Goal: Task Accomplishment & Management: Use online tool/utility

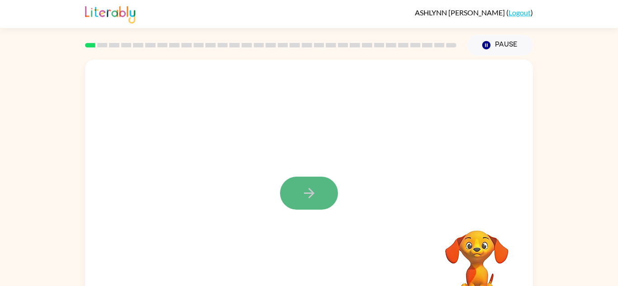
click at [324, 199] on button "button" at bounding box center [309, 193] width 58 height 33
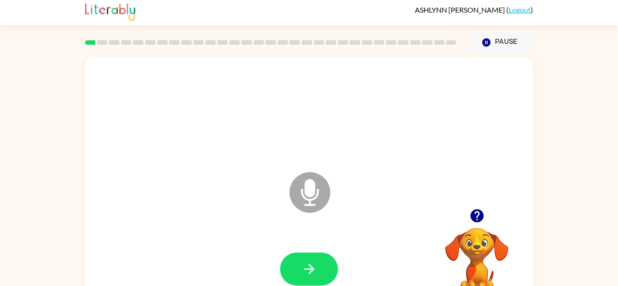
scroll to position [15, 0]
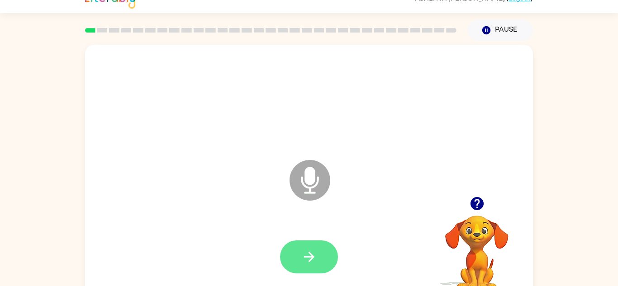
click at [312, 247] on button "button" at bounding box center [309, 257] width 58 height 33
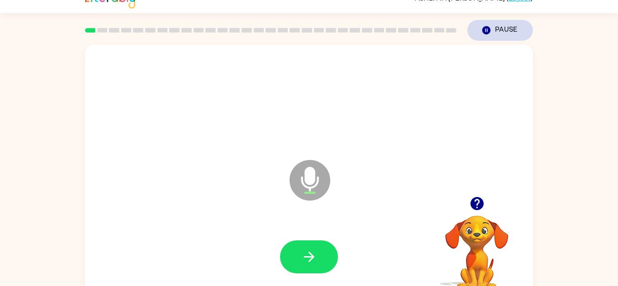
click at [490, 32] on icon "Pause" at bounding box center [487, 30] width 10 height 10
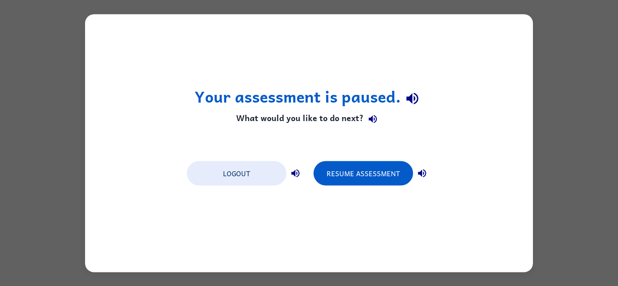
scroll to position [0, 0]
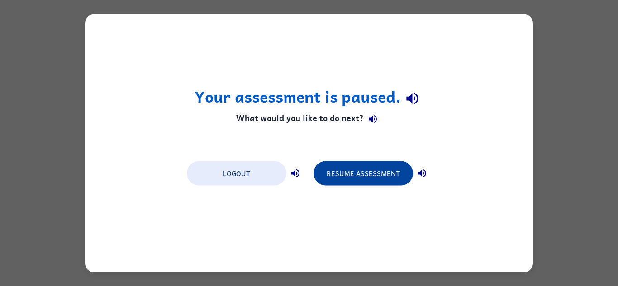
click at [382, 169] on button "Resume Assessment" at bounding box center [364, 173] width 100 height 24
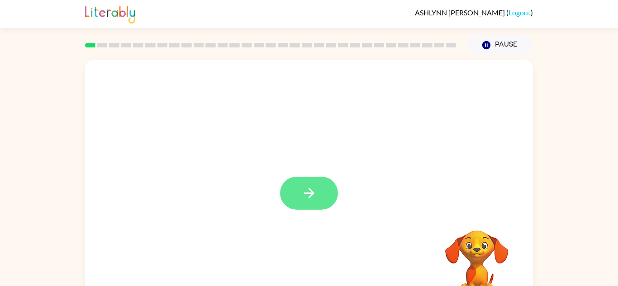
click at [319, 195] on button "button" at bounding box center [309, 193] width 58 height 33
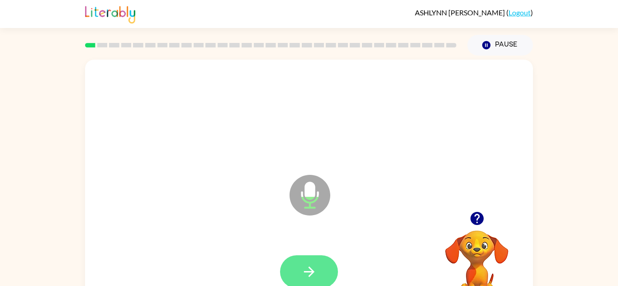
click at [309, 275] on icon "button" at bounding box center [309, 272] width 16 height 16
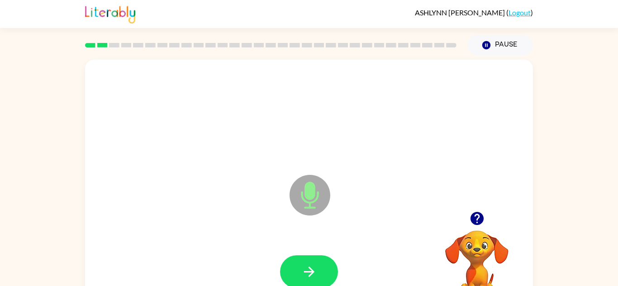
click at [309, 275] on icon "button" at bounding box center [309, 272] width 16 height 16
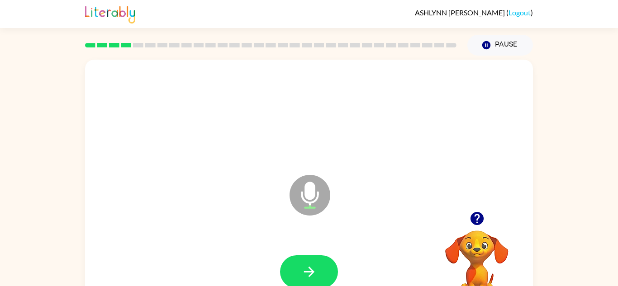
click at [309, 275] on icon "button" at bounding box center [309, 272] width 16 height 16
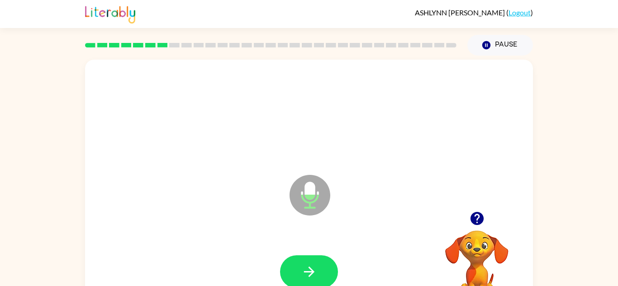
click at [309, 275] on icon "button" at bounding box center [309, 272] width 16 height 16
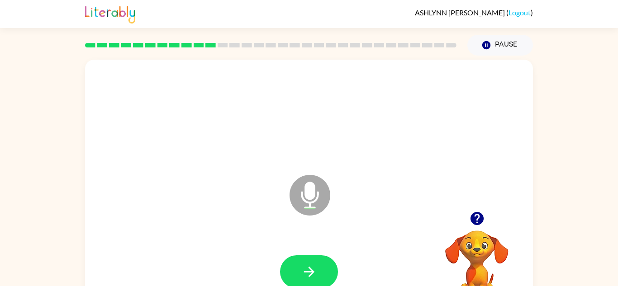
click at [309, 275] on icon "button" at bounding box center [309, 272] width 16 height 16
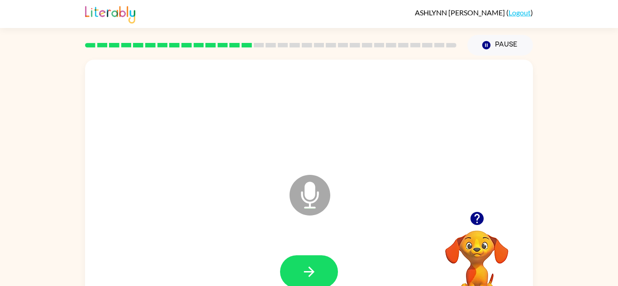
click at [309, 275] on icon "button" at bounding box center [309, 272] width 16 height 16
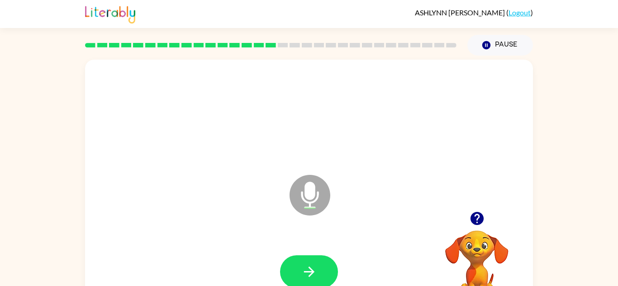
click at [474, 215] on icon "button" at bounding box center [476, 218] width 13 height 13
click at [297, 278] on button "button" at bounding box center [309, 272] width 58 height 33
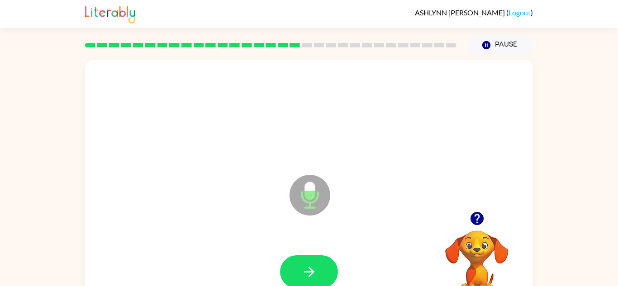
click at [297, 278] on button "button" at bounding box center [309, 272] width 58 height 33
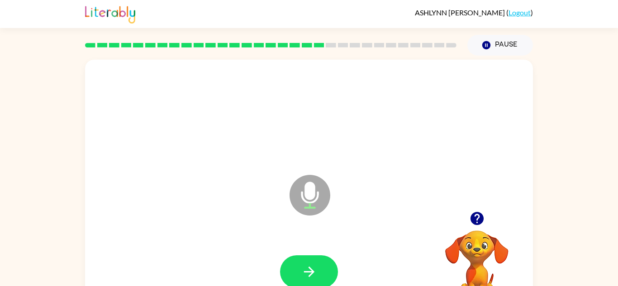
click at [297, 278] on button "button" at bounding box center [309, 272] width 58 height 33
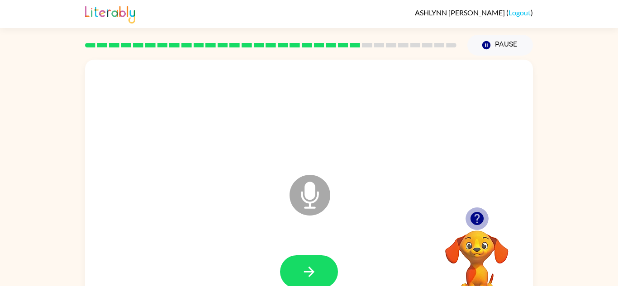
click at [482, 212] on icon "button" at bounding box center [477, 219] width 16 height 16
click at [306, 265] on icon "button" at bounding box center [309, 272] width 16 height 16
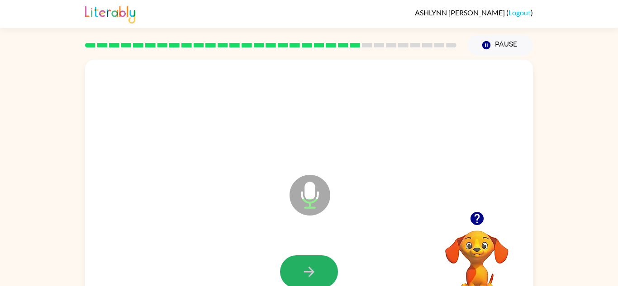
click at [306, 265] on icon "button" at bounding box center [309, 272] width 16 height 16
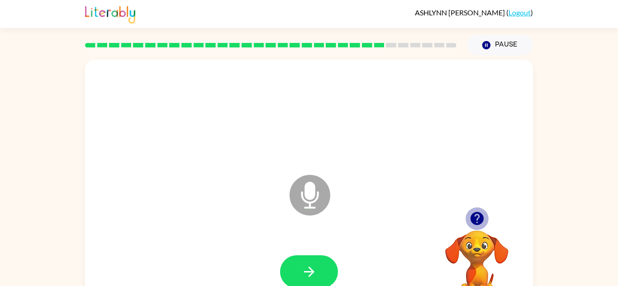
click at [476, 216] on icon "button" at bounding box center [476, 218] width 13 height 13
click at [338, 264] on div at bounding box center [309, 272] width 58 height 33
click at [326, 270] on button "button" at bounding box center [309, 272] width 58 height 33
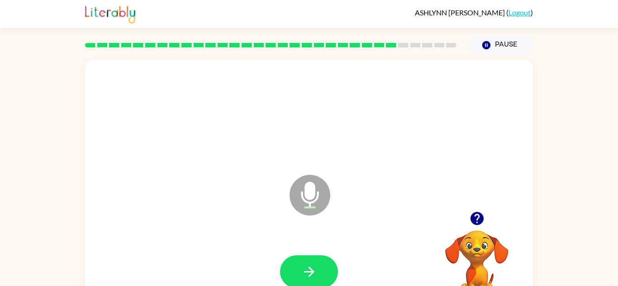
click at [326, 270] on button "button" at bounding box center [309, 272] width 58 height 33
click at [482, 217] on icon "button" at bounding box center [476, 218] width 13 height 13
click at [306, 269] on icon "button" at bounding box center [309, 272] width 16 height 16
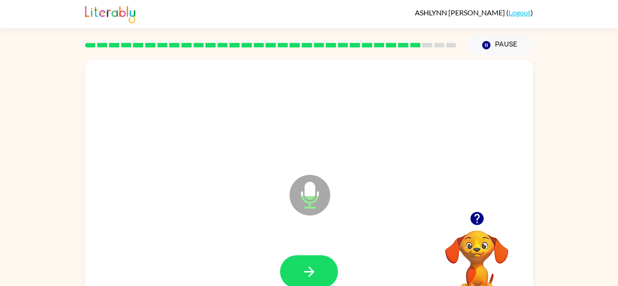
click at [306, 269] on icon "button" at bounding box center [309, 272] width 16 height 16
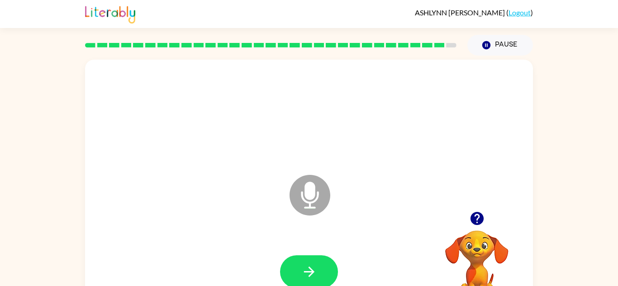
click at [306, 269] on icon "button" at bounding box center [309, 272] width 16 height 16
